Goal: Check status: Check status

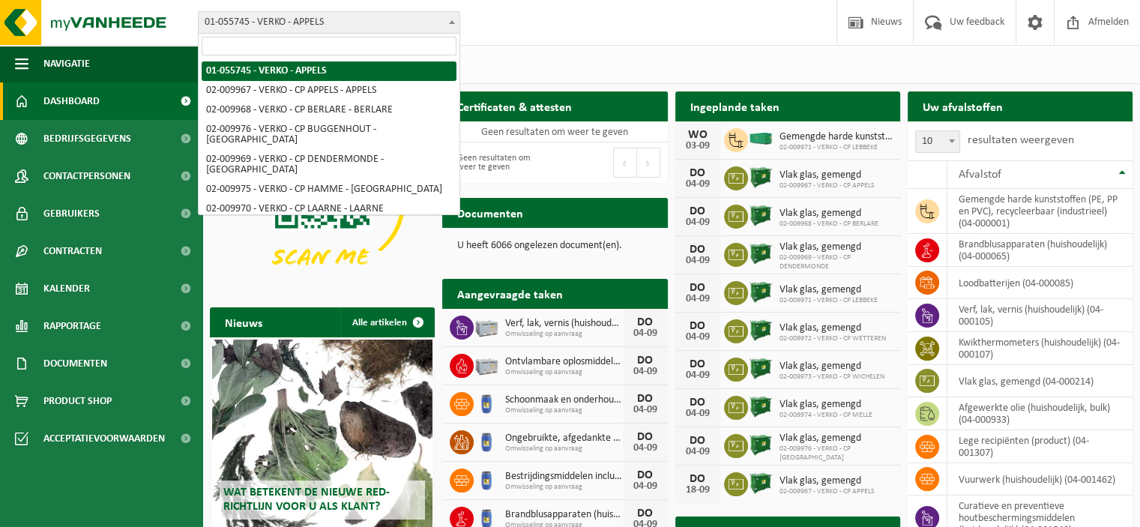
click at [452, 23] on b at bounding box center [452, 22] width 6 height 4
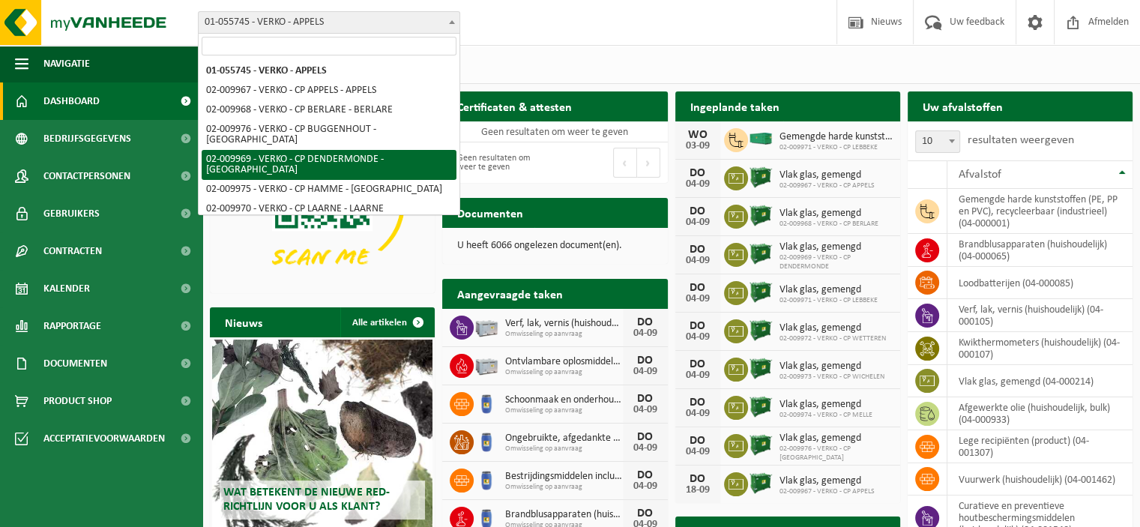
select select "1961"
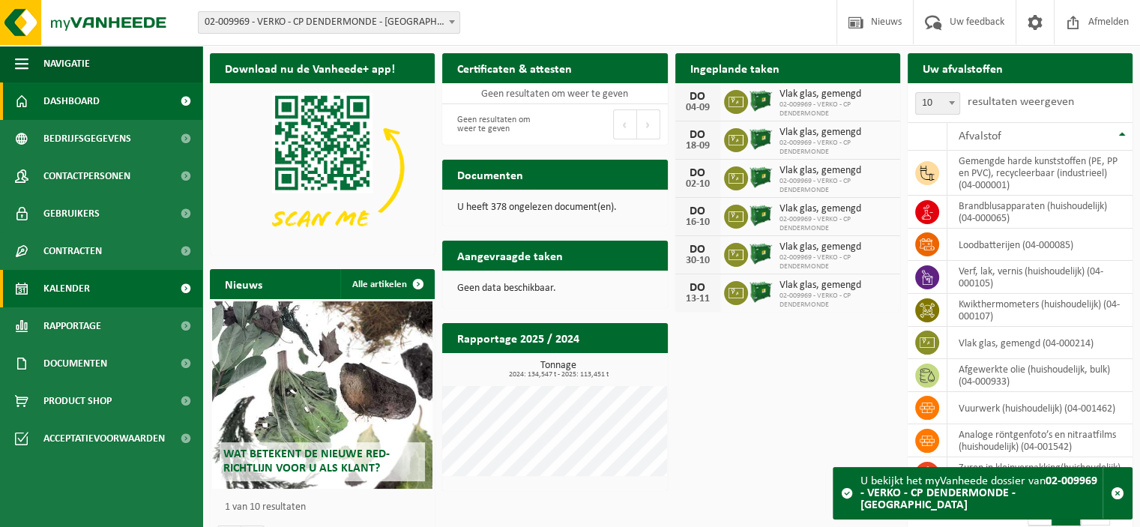
click at [88, 285] on span "Kalender" at bounding box center [66, 288] width 46 height 37
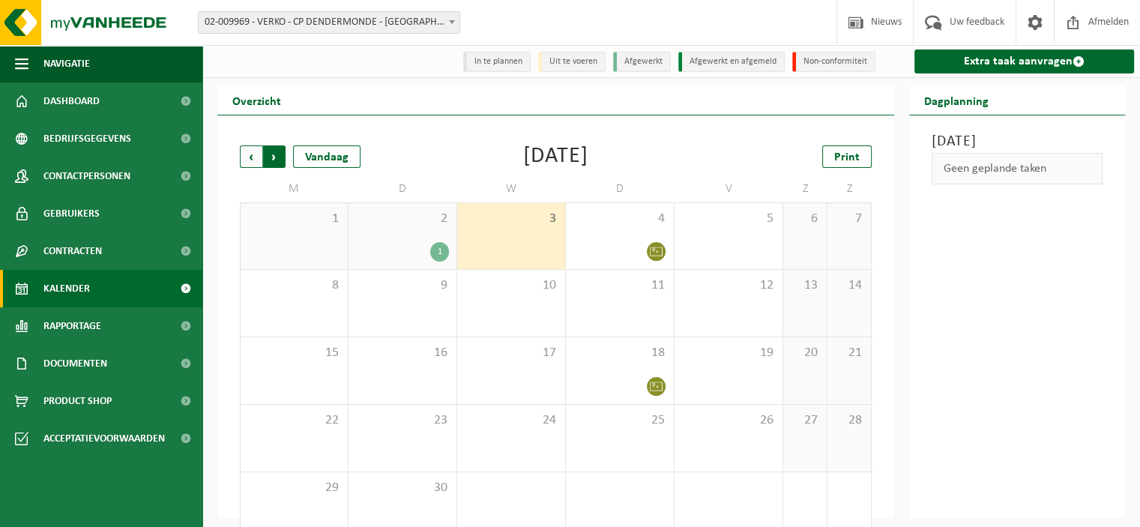
click at [249, 161] on span "Vorige" at bounding box center [251, 156] width 22 height 22
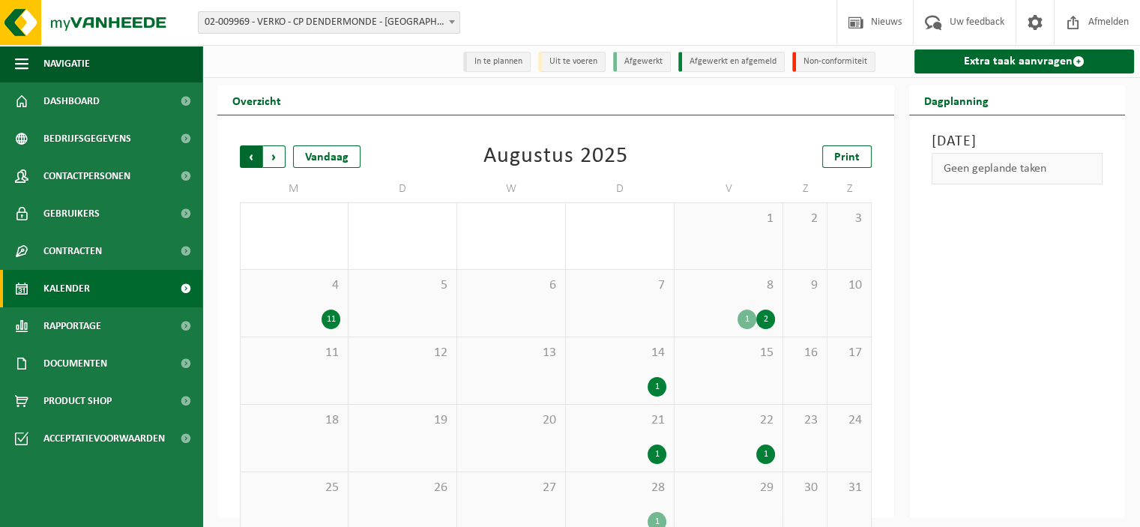
click at [278, 160] on span "Volgende" at bounding box center [274, 156] width 22 height 22
